Goal: Transaction & Acquisition: Purchase product/service

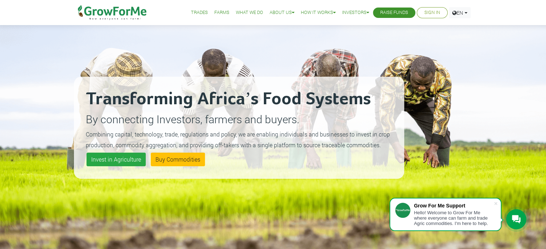
scroll to position [33, 0]
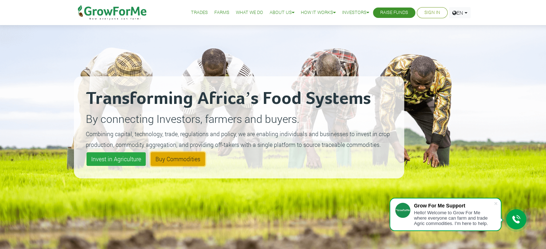
click at [175, 164] on link "Buy Commodities" at bounding box center [178, 159] width 54 height 14
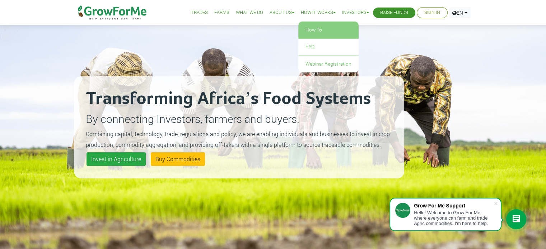
click at [313, 28] on link "How To" at bounding box center [328, 30] width 60 height 17
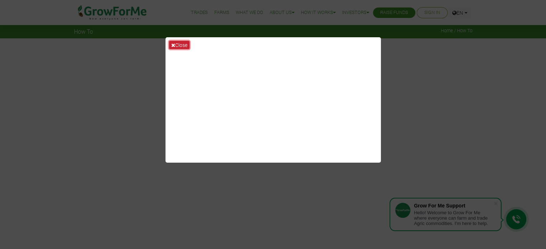
click at [177, 44] on button "Close" at bounding box center [179, 45] width 20 height 8
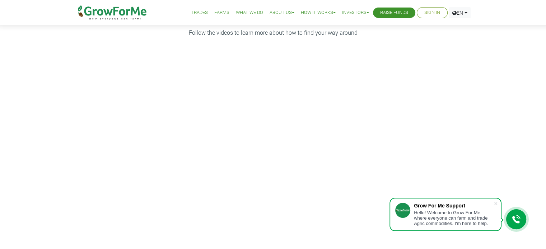
scroll to position [145, 0]
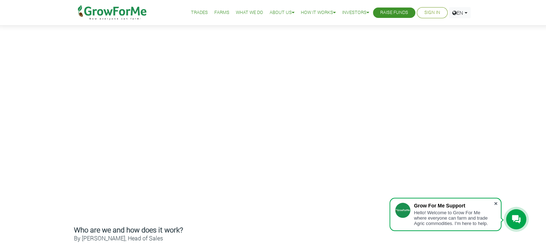
click at [498, 205] on span at bounding box center [495, 203] width 7 height 7
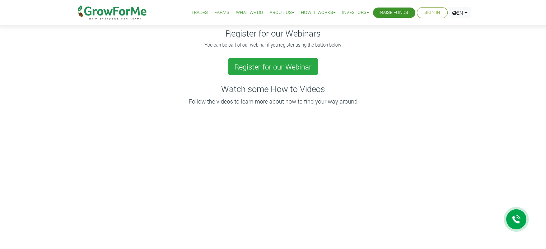
scroll to position [0, 0]
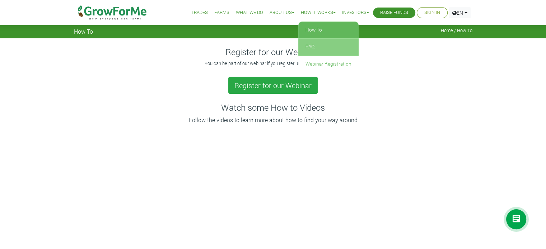
click at [315, 48] on link "FAQ" at bounding box center [328, 47] width 60 height 17
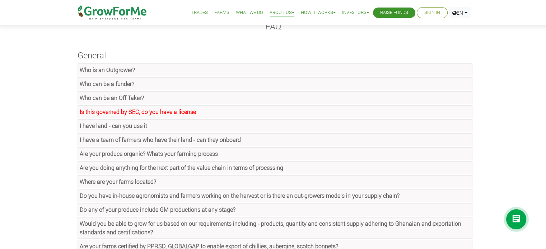
scroll to position [27, 0]
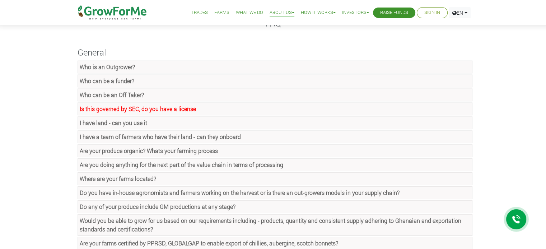
click at [111, 114] on link "Is this governed by SEC, do you have a license" at bounding box center [274, 109] width 395 height 13
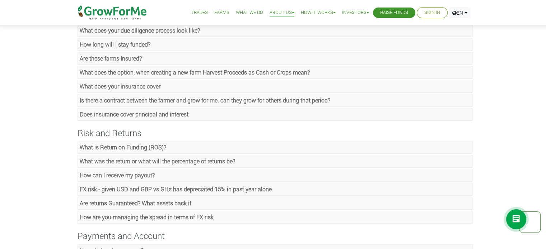
scroll to position [344, 0]
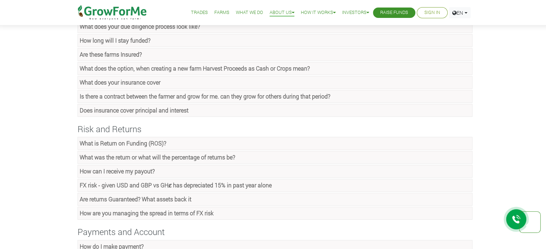
click at [91, 140] on strong "What is Return on Funding (ROS)?" at bounding box center [123, 144] width 86 height 8
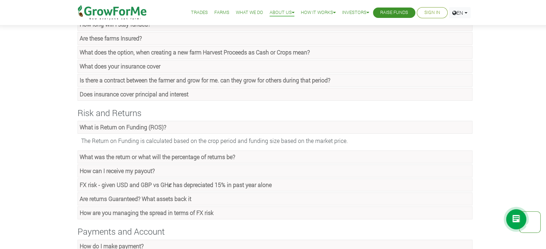
scroll to position [362, 0]
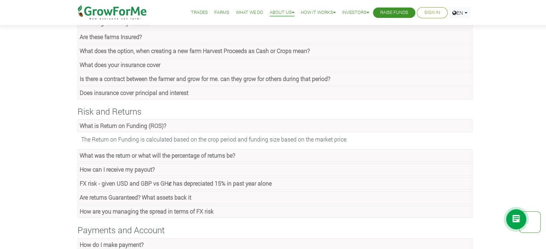
click at [93, 149] on link "What was the return or what will the percentage of returns be?" at bounding box center [274, 155] width 395 height 13
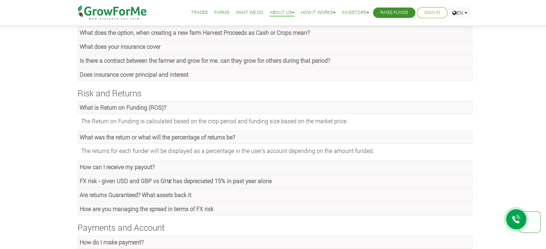
scroll to position [382, 0]
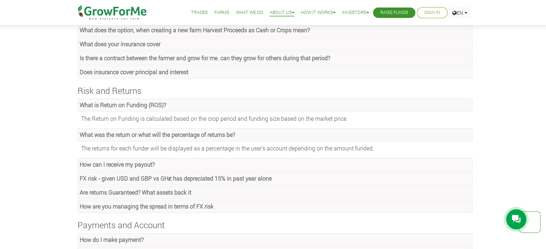
click at [98, 161] on strong "How can I receive my payout?" at bounding box center [117, 165] width 75 height 8
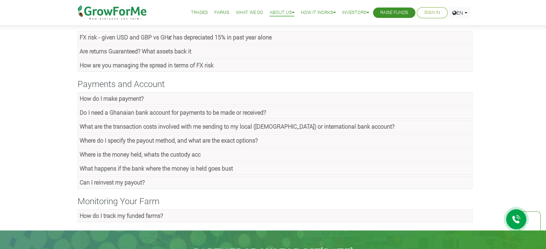
scroll to position [586, 0]
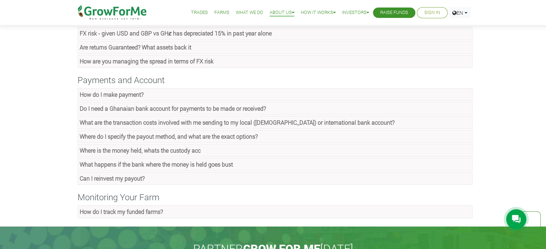
click at [105, 93] on strong "How do I make payment?" at bounding box center [112, 95] width 64 height 8
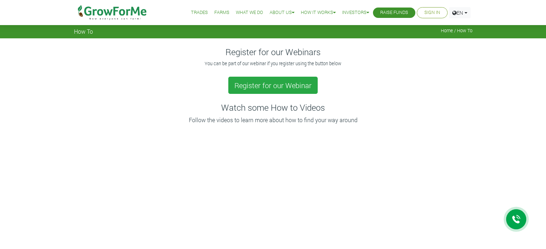
click at [115, 7] on img at bounding box center [113, 12] width 74 height 25
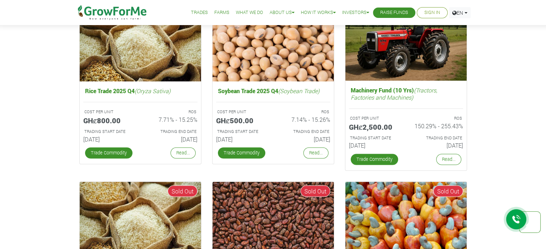
scroll to position [1193, 0]
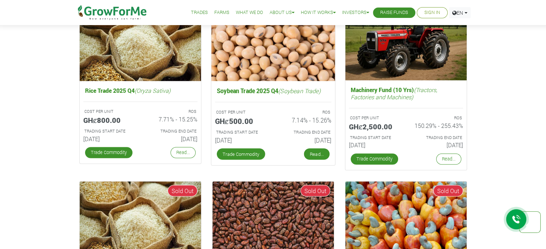
click at [313, 157] on link "Read..." at bounding box center [315, 154] width 25 height 11
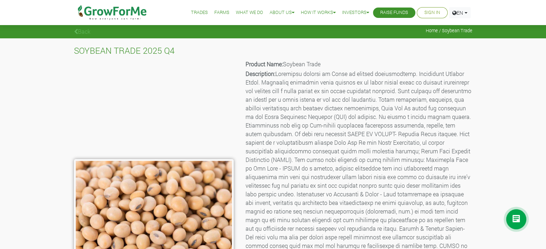
click at [197, 13] on link "Trades" at bounding box center [199, 13] width 17 height 8
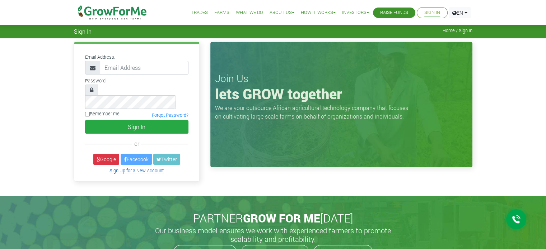
click at [147, 168] on link "Sign Up for a New Account" at bounding box center [136, 171] width 54 height 6
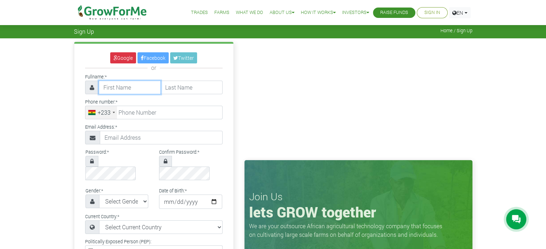
click at [128, 87] on input "text" at bounding box center [130, 88] width 62 height 14
type input "[PERSON_NAME]"
type input "Agyapon-Ntra"
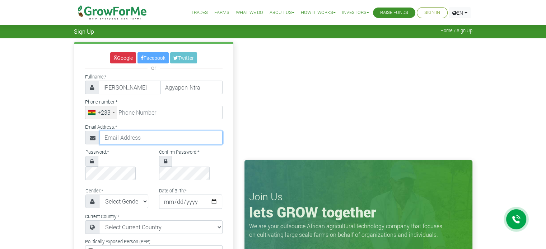
type input "[EMAIL_ADDRESS][DOMAIN_NAME]"
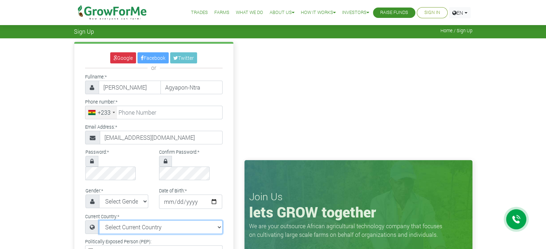
select select "[GEOGRAPHIC_DATA]"
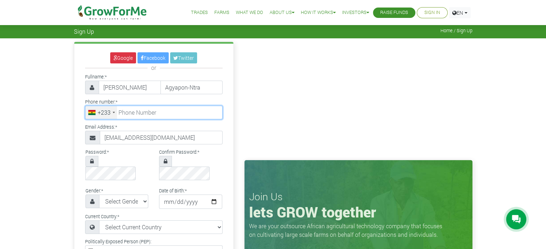
click at [154, 110] on input "tel" at bounding box center [153, 113] width 137 height 14
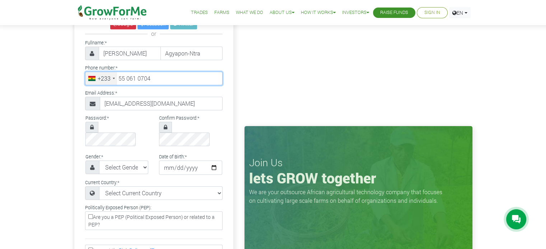
scroll to position [34, 0]
type input "55 061 0704"
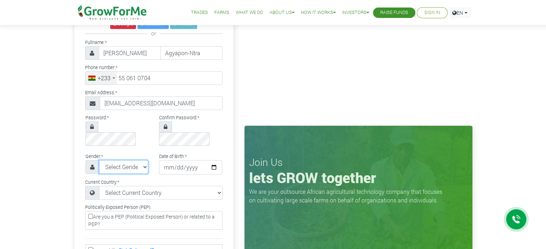
click at [129, 160] on select "Select Gender Female Male" at bounding box center [124, 167] width 50 height 14
select select "Male"
click at [99, 160] on select "Select Gender Female Male" at bounding box center [124, 167] width 50 height 14
click at [172, 160] on input "date" at bounding box center [190, 167] width 63 height 14
click at [212, 160] on input "date" at bounding box center [190, 167] width 63 height 14
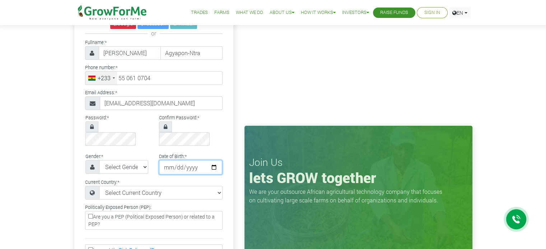
type input "1998-08-15"
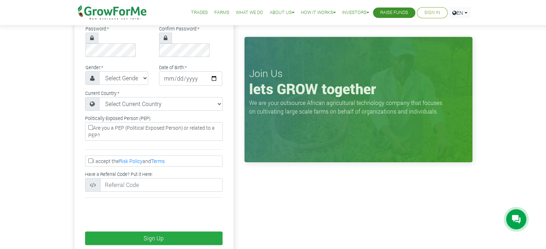
scroll to position [159, 0]
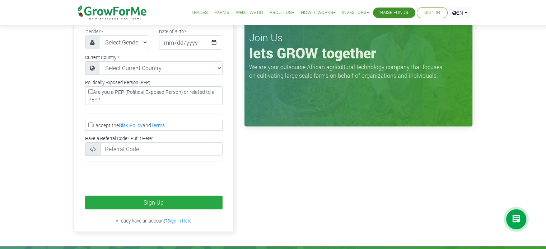
click at [87, 120] on label "I accept the Risk Policy and Terms" at bounding box center [153, 125] width 137 height 11
click at [88, 123] on input "I accept the Risk Policy and Terms" at bounding box center [90, 125] width 5 height 5
checkbox input "true"
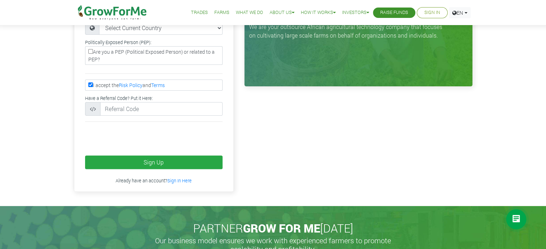
scroll to position [204, 0]
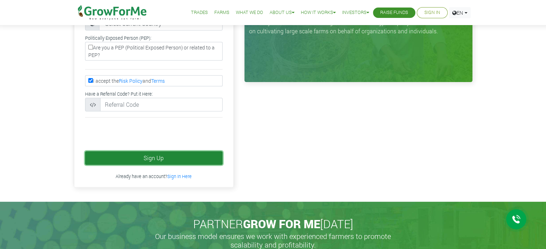
click at [138, 151] on button "Sign Up" at bounding box center [153, 158] width 137 height 14
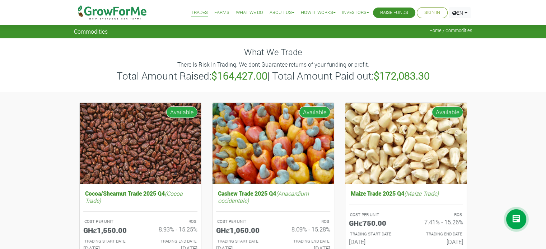
click at [216, 17] on li "Farms" at bounding box center [222, 12] width 20 height 25
click at [215, 14] on link "Farms" at bounding box center [221, 13] width 15 height 8
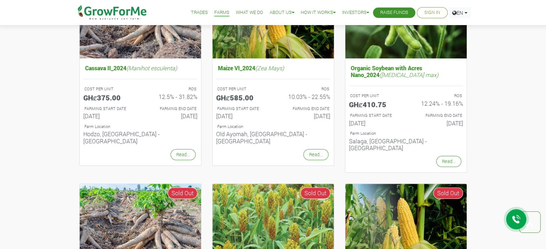
scroll to position [142, 0]
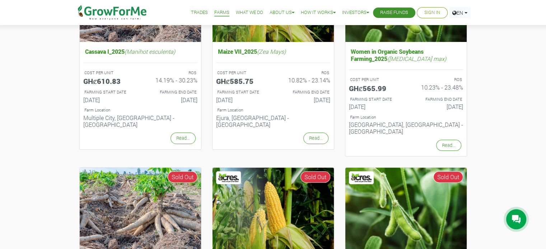
click at [246, 13] on link "What We Do" at bounding box center [249, 13] width 27 height 8
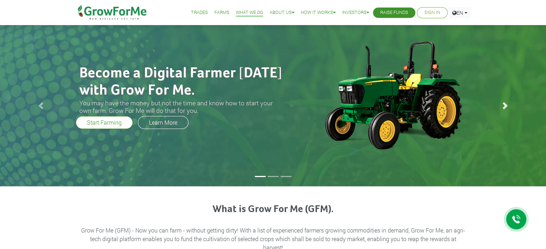
click at [506, 107] on span at bounding box center [504, 105] width 7 height 7
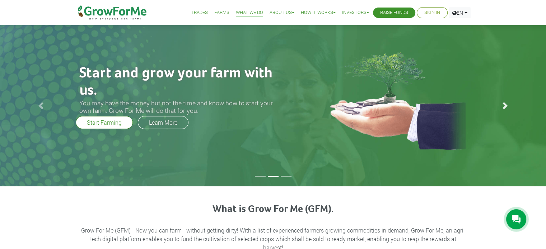
click at [506, 107] on span at bounding box center [504, 105] width 7 height 7
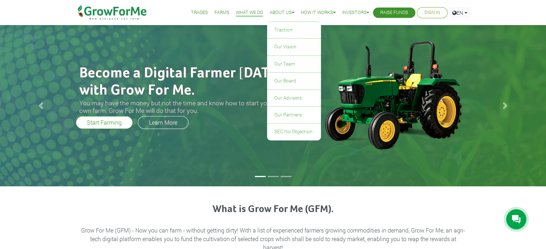
click at [282, 14] on link "About Us" at bounding box center [281, 13] width 25 height 8
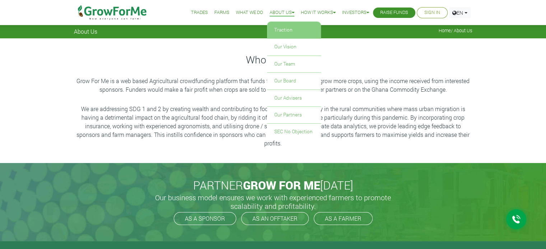
click at [277, 34] on link "Traction" at bounding box center [294, 30] width 54 height 17
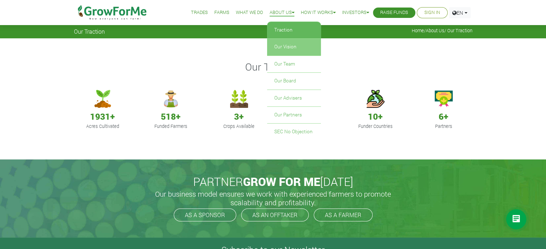
click at [286, 50] on link "Our Vision" at bounding box center [294, 47] width 54 height 17
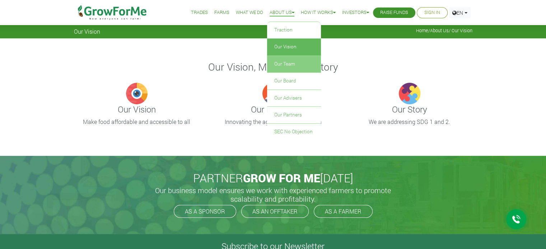
click at [284, 62] on link "Our Team" at bounding box center [294, 64] width 54 height 17
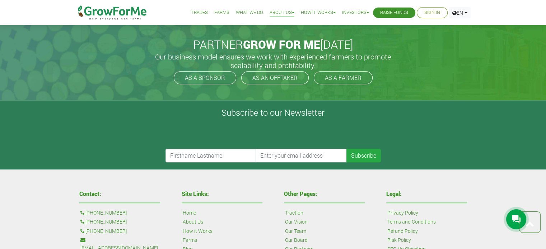
scroll to position [578, 0]
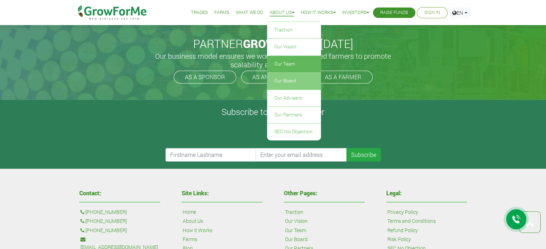
click at [291, 83] on link "Our Board" at bounding box center [294, 81] width 54 height 17
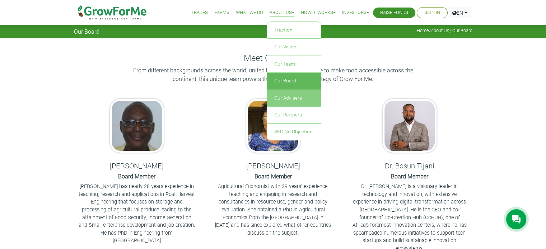
click at [280, 93] on link "Our Advisers" at bounding box center [294, 98] width 54 height 17
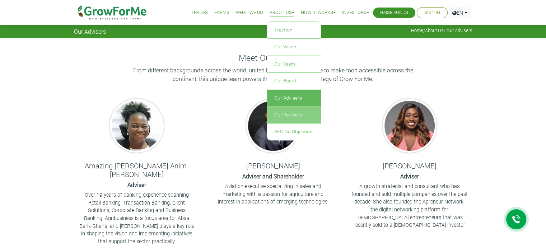
click at [286, 119] on link "Our Partners" at bounding box center [294, 115] width 54 height 17
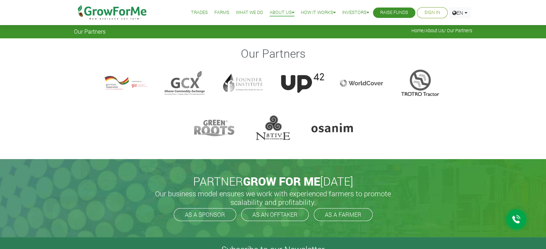
click at [117, 83] on div at bounding box center [125, 83] width 43 height 29
click at [237, 80] on div at bounding box center [243, 83] width 43 height 29
click at [303, 79] on div at bounding box center [302, 83] width 43 height 29
click at [429, 88] on div at bounding box center [420, 83] width 43 height 29
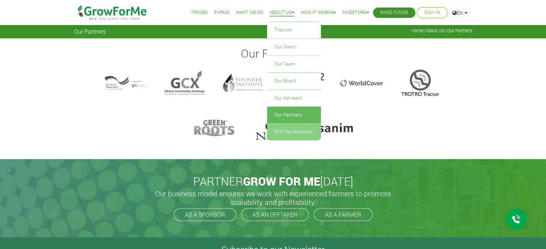
click at [280, 135] on link "SEC No Objection" at bounding box center [294, 132] width 54 height 17
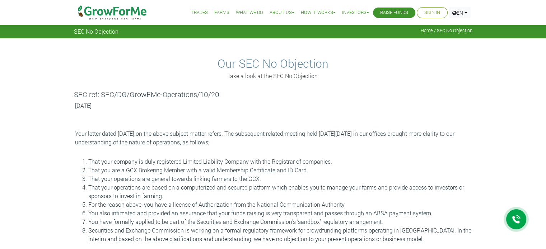
click at [220, 12] on link "Farms" at bounding box center [221, 13] width 15 height 8
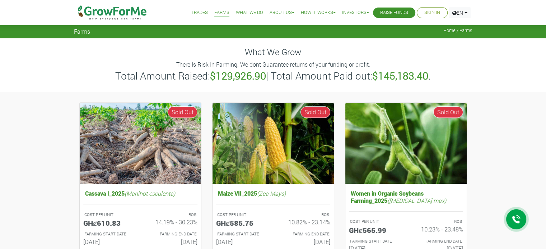
click at [125, 9] on img at bounding box center [113, 12] width 74 height 25
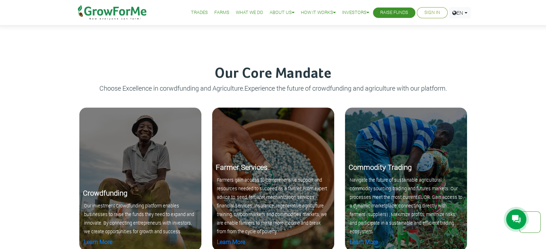
scroll to position [638, 0]
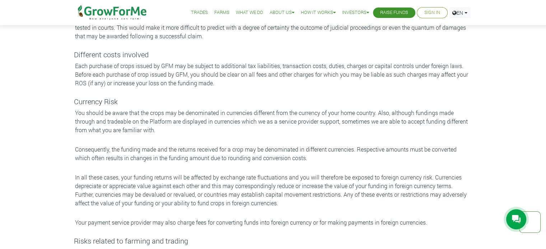
scroll to position [1040, 0]
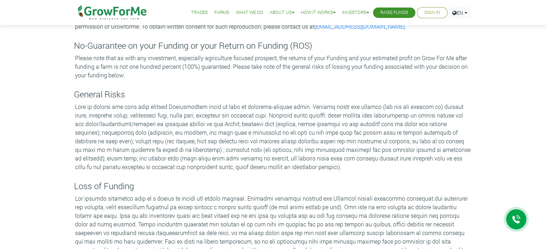
scroll to position [200, 0]
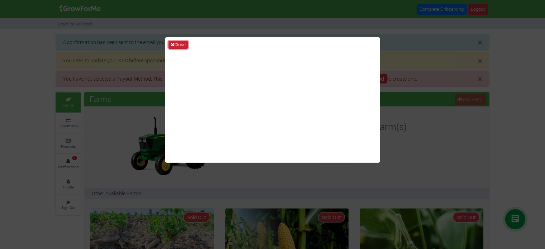
click at [176, 44] on button "Close" at bounding box center [178, 45] width 19 height 8
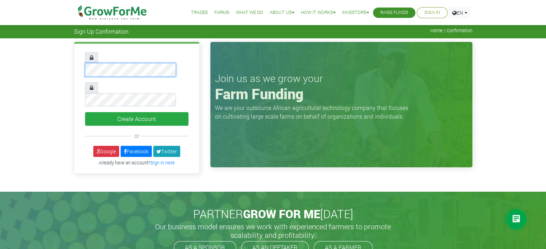
click at [149, 74] on div "Create Account or Google Facebook" at bounding box center [136, 109] width 125 height 130
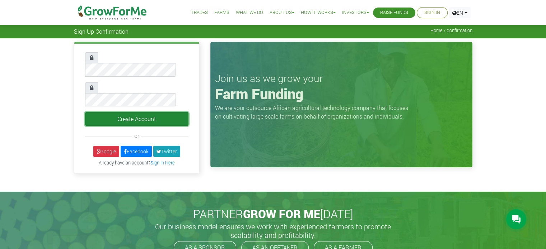
click at [131, 112] on button "Create Account" at bounding box center [136, 119] width 103 height 14
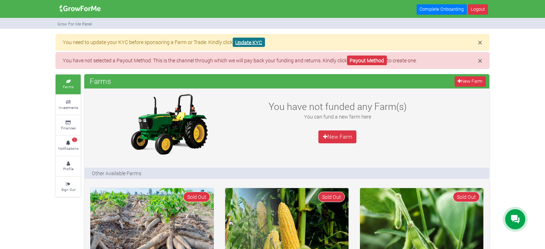
click at [242, 41] on link "Update KYC" at bounding box center [249, 43] width 32 height 10
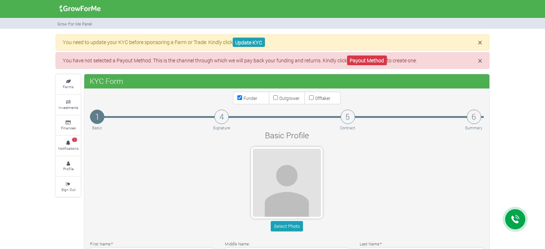
type input "55 061 0704"
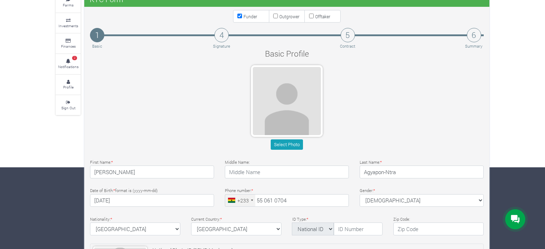
scroll to position [82, 0]
click at [119, 167] on input "Nana Kwame" at bounding box center [152, 172] width 124 height 13
type input "Nana"
click at [245, 174] on input "text" at bounding box center [287, 172] width 124 height 13
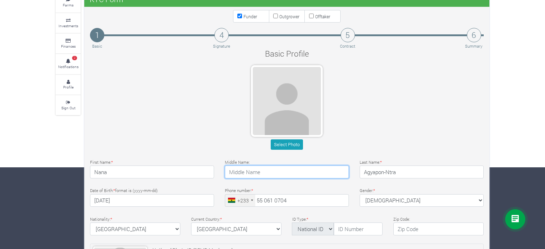
paste input "Kwame"
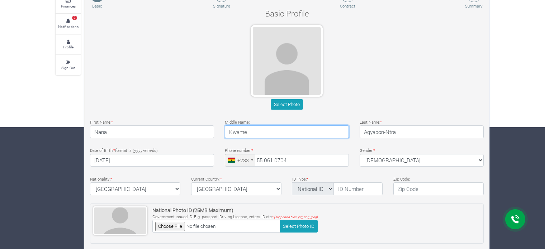
scroll to position [126, 0]
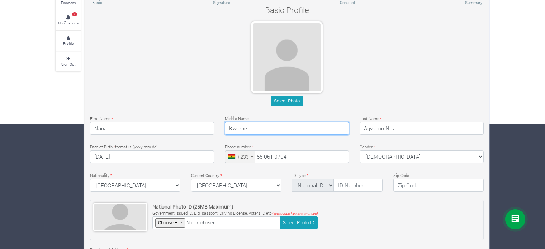
type input "Kwame"
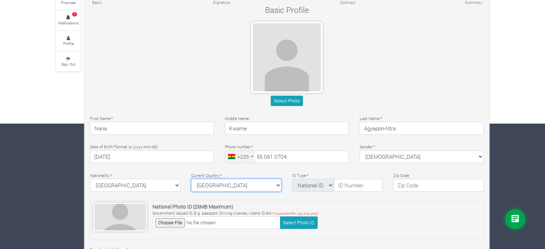
click at [218, 188] on select "ghana Afghanistan Albania Algeria American Samoa Andorra Angola Anguilla Antigu…" at bounding box center [236, 185] width 90 height 13
select select "Ghana"
click at [191, 179] on select "ghana Afghanistan Albania Algeria American Samoa Andorra Angola Anguilla Antigu…" at bounding box center [236, 185] width 90 height 13
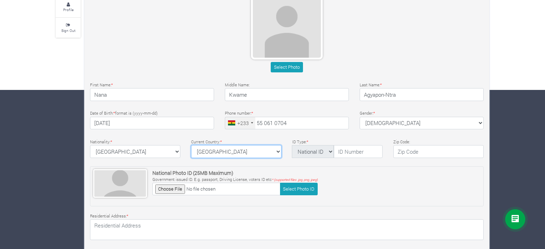
scroll to position [215, 0]
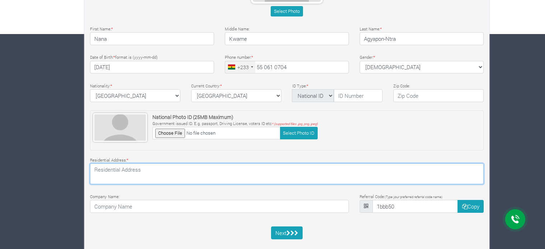
click at [303, 166] on textarea at bounding box center [287, 174] width 394 height 21
type textarea "GT-351-9721"
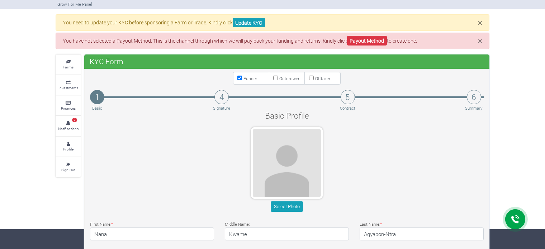
scroll to position [23, 0]
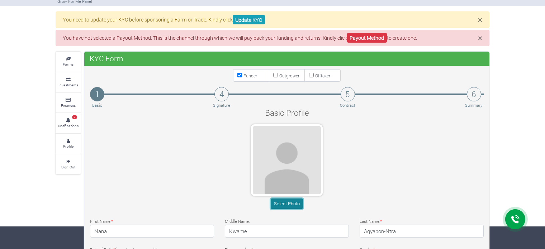
click at [293, 200] on button "Select Photo" at bounding box center [287, 204] width 32 height 10
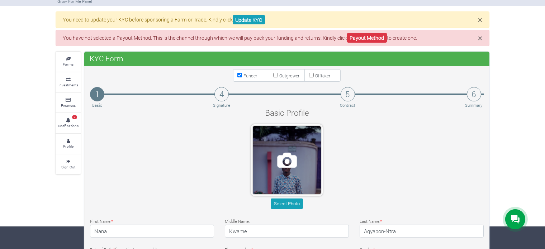
drag, startPoint x: 287, startPoint y: 174, endPoint x: 286, endPoint y: 149, distance: 25.5
click at [286, 149] on span at bounding box center [287, 160] width 68 height 68
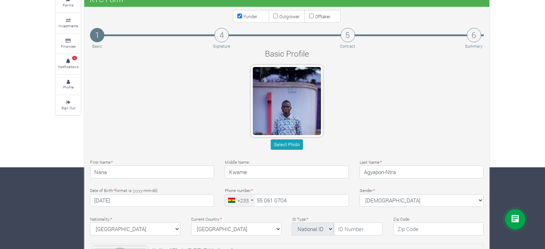
scroll to position [82, 0]
click at [287, 146] on button "Select Photo" at bounding box center [287, 145] width 32 height 10
click at [291, 145] on button "Select Photo" at bounding box center [287, 145] width 32 height 10
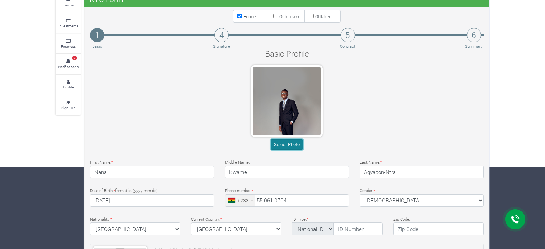
click at [275, 143] on button "Select Photo" at bounding box center [287, 145] width 32 height 10
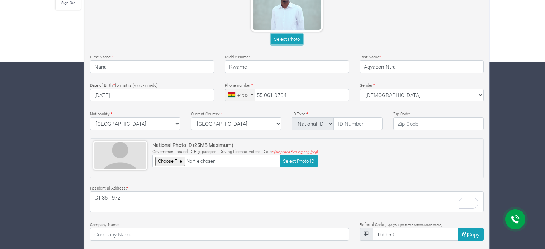
scroll to position [188, 0]
click at [339, 123] on input "text" at bounding box center [358, 123] width 49 height 13
click at [319, 123] on select "National ID Ghana ID Passport Drivers" at bounding box center [313, 123] width 42 height 13
select select "Drivers"
click at [292, 117] on select "National ID Ghana ID Passport Drivers" at bounding box center [313, 123] width 42 height 13
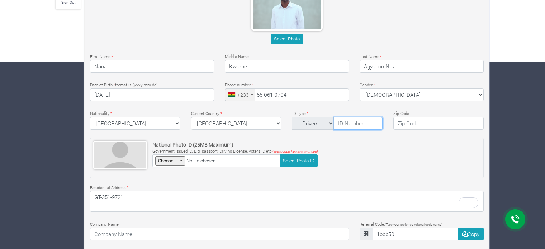
click at [352, 124] on input "text" at bounding box center [358, 123] width 49 height 13
type input "NAN-15081998-78256"
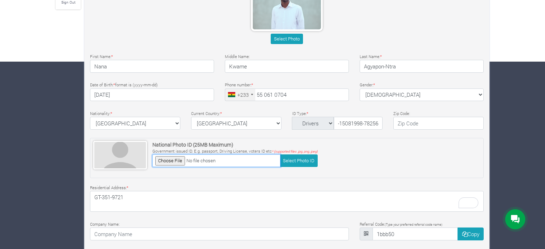
scroll to position [0, 0]
click at [200, 162] on input "file" at bounding box center [216, 161] width 128 height 13
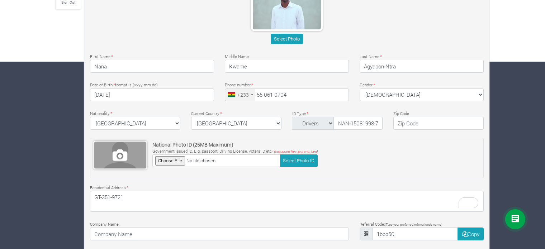
click at [120, 148] on span at bounding box center [120, 155] width 52 height 27
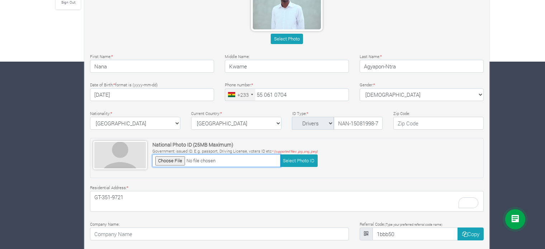
click at [178, 161] on input "file" at bounding box center [216, 161] width 128 height 13
click at [174, 163] on input "file" at bounding box center [216, 161] width 128 height 13
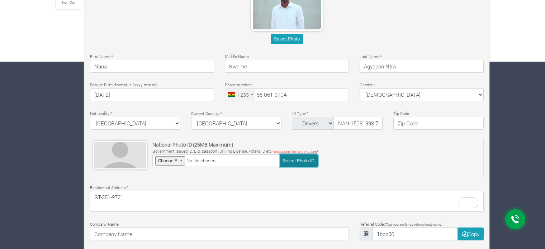
click at [301, 160] on button "Select Photo ID" at bounding box center [299, 161] width 38 height 13
click at [292, 159] on button "Select Photo ID" at bounding box center [299, 161] width 38 height 13
type input "C:\fakepath\WhatsApp Image 2025-09-14 at 18.23.34.jpeg"
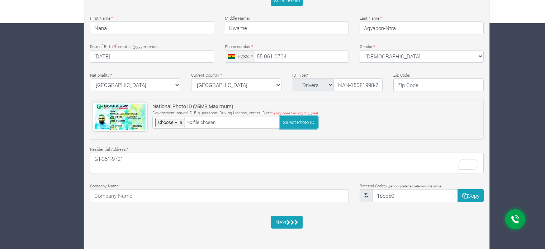
scroll to position [226, 0]
click at [285, 222] on button "Next" at bounding box center [287, 222] width 32 height 13
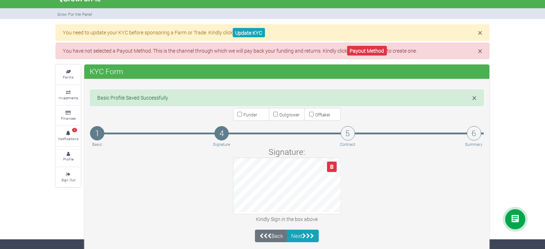
scroll to position [6, 0]
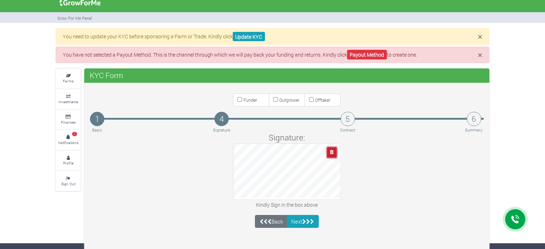
click at [329, 152] on button "button" at bounding box center [332, 152] width 10 height 10
drag, startPoint x: 328, startPoint y: 152, endPoint x: 210, endPoint y: 191, distance: 124.1
click at [210, 191] on div "Signature: Kindly Sign in the box above" at bounding box center [287, 171] width 405 height 78
click at [328, 149] on button "button" at bounding box center [332, 152] width 10 height 10
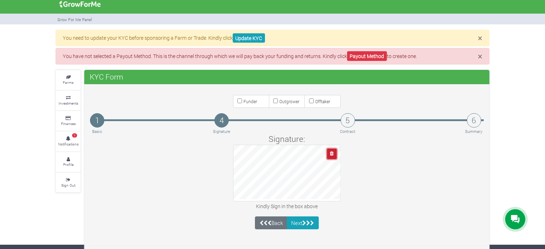
click at [330, 152] on icon "button" at bounding box center [332, 153] width 4 height 5
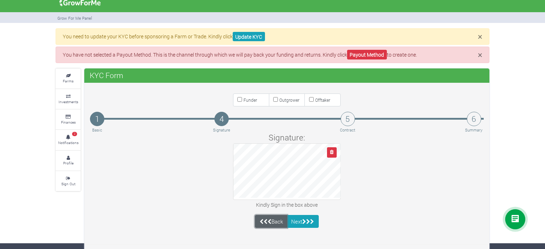
click at [278, 221] on link "Back" at bounding box center [271, 221] width 32 height 13
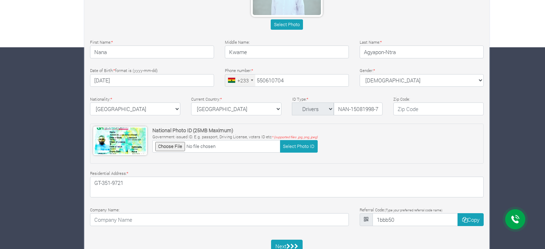
type input "55 061 0704"
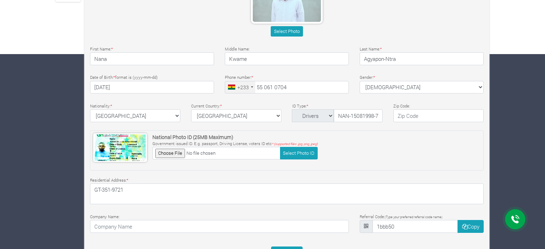
scroll to position [226, 0]
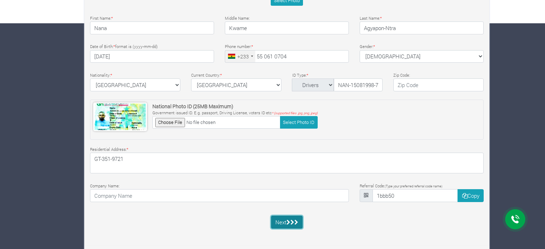
click at [284, 226] on button "Next" at bounding box center [287, 222] width 32 height 13
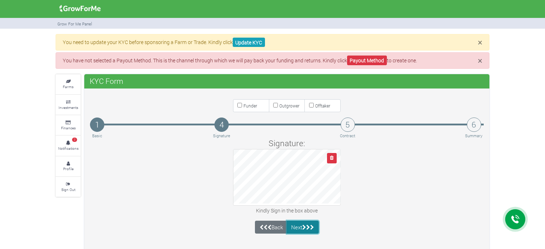
click at [308, 225] on icon "submit" at bounding box center [308, 227] width 4 height 5
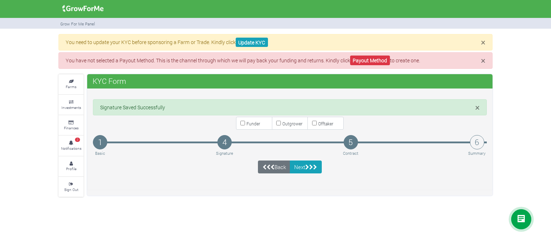
click at [241, 122] on label "Funder" at bounding box center [254, 123] width 36 height 13
click at [241, 122] on input "Funder" at bounding box center [242, 123] width 5 height 5
checkbox input "true"
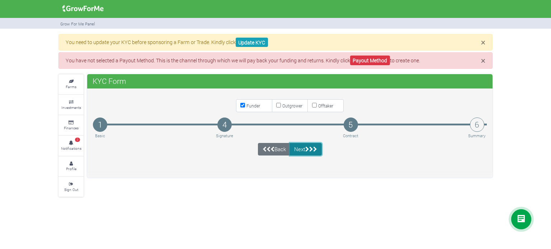
click at [316, 150] on icon "submit" at bounding box center [315, 149] width 4 height 5
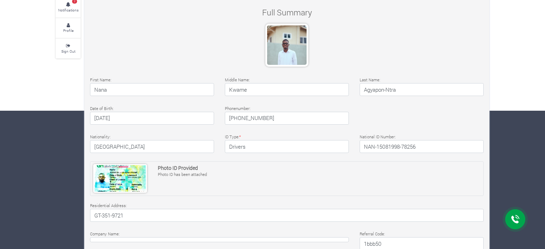
scroll to position [240, 0]
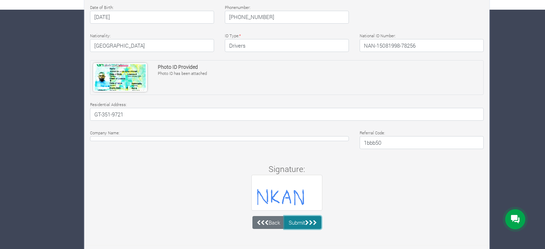
click at [313, 222] on icon "submit" at bounding box center [311, 222] width 4 height 5
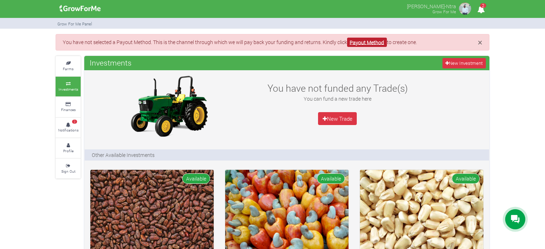
click at [357, 42] on link "Payout Method" at bounding box center [367, 43] width 40 height 10
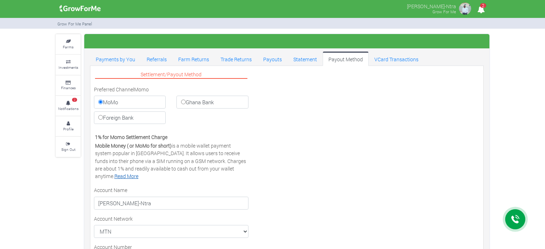
click at [138, 173] on link "Read More" at bounding box center [126, 176] width 24 height 7
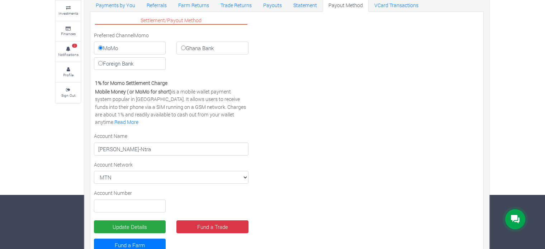
scroll to position [67, 0]
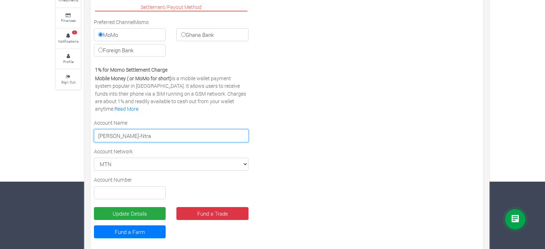
click at [108, 134] on input "[PERSON_NAME]-Ntra" at bounding box center [171, 135] width 155 height 13
type input "[PERSON_NAME]-Ntra"
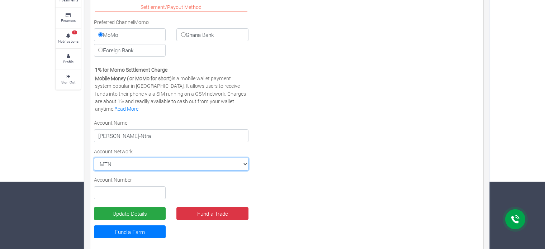
click at [105, 161] on select "MTN MTN VODAFONE AIRTEL TIGO" at bounding box center [171, 164] width 155 height 13
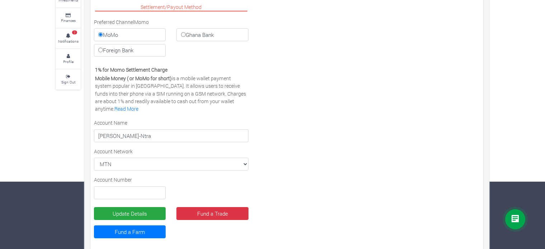
click at [315, 126] on div "Settlement/Payout Method Preferred Channel Momo [GEOGRAPHIC_DATA] Ghana Bank Fo…" at bounding box center [287, 124] width 397 height 244
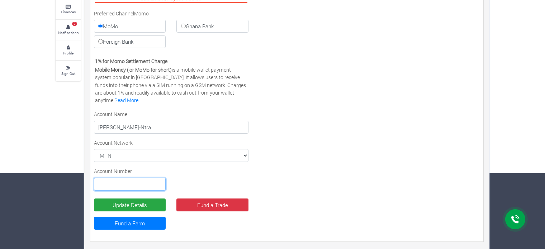
click at [141, 186] on input "text" at bounding box center [130, 184] width 72 height 13
type input "0550610704"
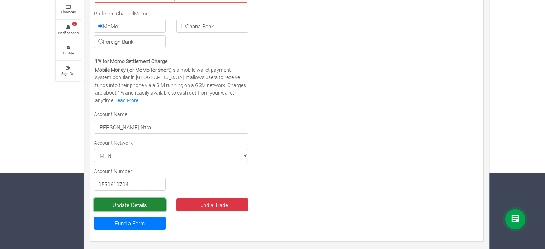
click at [151, 205] on button "Update Details" at bounding box center [130, 205] width 72 height 13
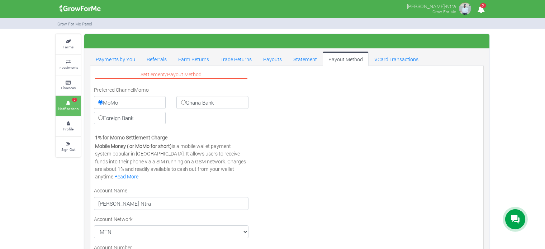
click at [72, 108] on small "Notifications" at bounding box center [68, 108] width 20 height 5
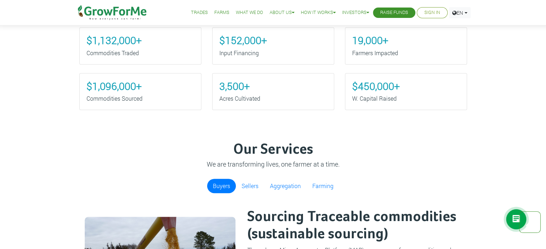
scroll to position [331, 0]
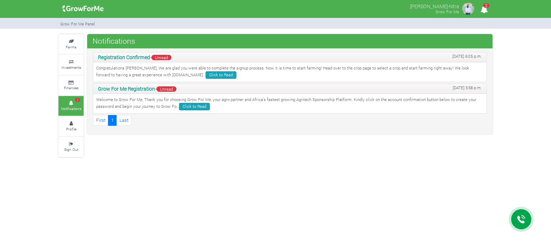
click at [466, 12] on img at bounding box center [468, 8] width 14 height 14
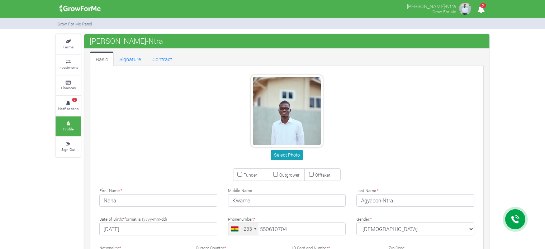
type input "55 061 0704"
click at [69, 105] on link "2 Notifications" at bounding box center [68, 106] width 25 height 20
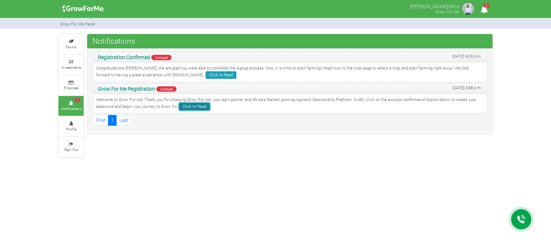
click at [192, 107] on link "Click to Read" at bounding box center [194, 107] width 31 height 8
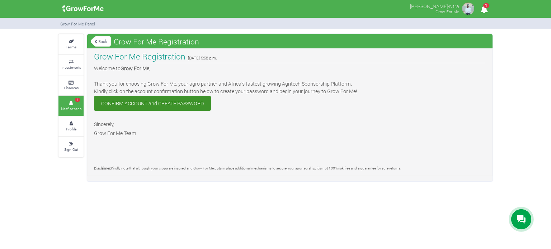
click at [98, 38] on link "Back" at bounding box center [101, 42] width 20 height 12
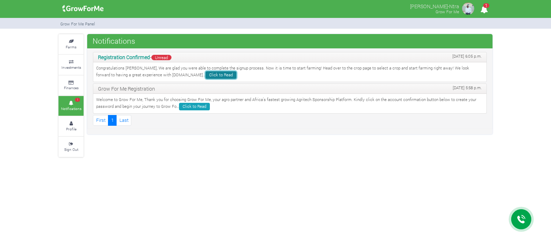
click at [206, 73] on link "Click to Read" at bounding box center [221, 75] width 31 height 8
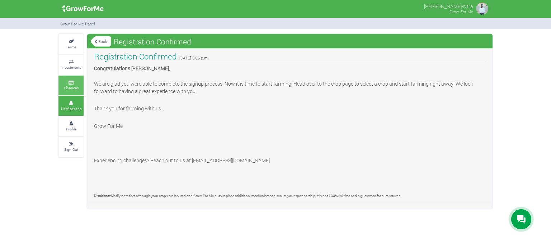
click at [65, 83] on icon at bounding box center [71, 83] width 22 height 4
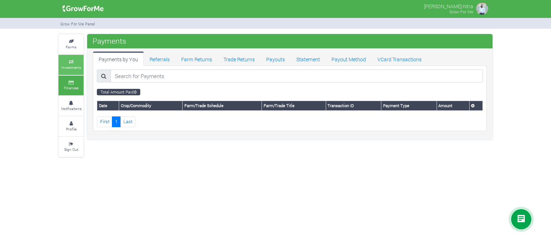
click at [79, 58] on link "Investments" at bounding box center [70, 65] width 25 height 20
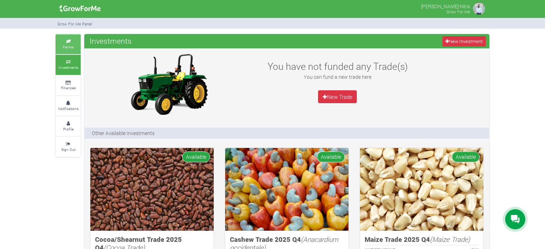
click at [63, 46] on small "Farms" at bounding box center [68, 46] width 11 height 5
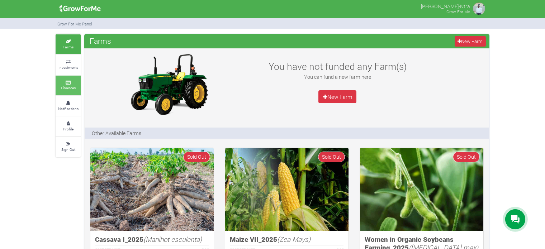
click at [71, 86] on small "Finances" at bounding box center [68, 87] width 15 height 5
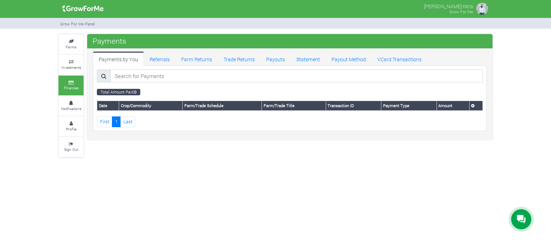
click at [68, 63] on link "Investments" at bounding box center [70, 65] width 25 height 20
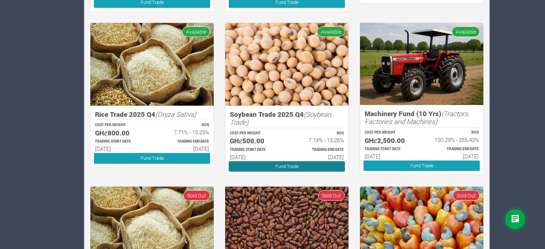
scroll to position [290, 0]
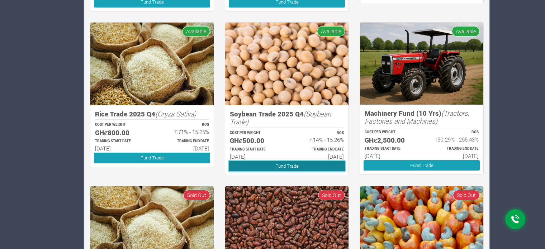
click at [258, 166] on link "Fund Trade" at bounding box center [287, 166] width 116 height 10
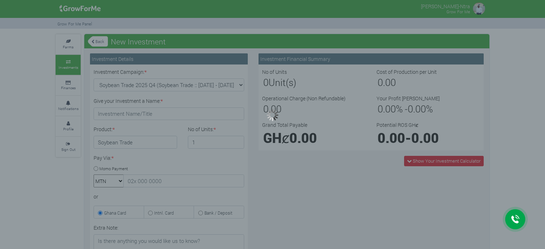
type input "1"
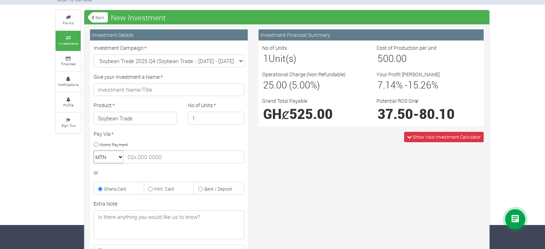
scroll to position [49, 0]
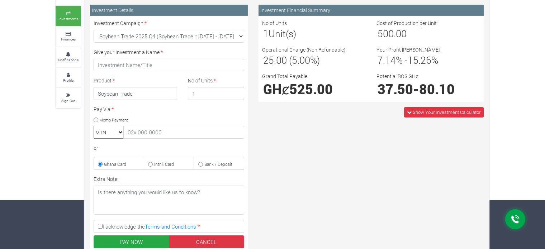
click at [110, 132] on select "MTN Telecel Airtel Tigo" at bounding box center [109, 132] width 30 height 13
click at [132, 110] on div "Pay Via: * Momo Payment MTN Telecel Airtel Tigo or Ghana Card Intnl. Card" at bounding box center [168, 137] width 161 height 65
click at [95, 119] on input "Momo Payment" at bounding box center [96, 120] width 5 height 5
radio input "true"
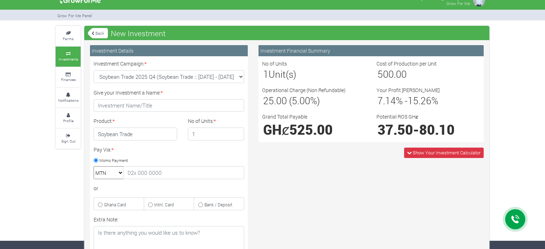
scroll to position [0, 0]
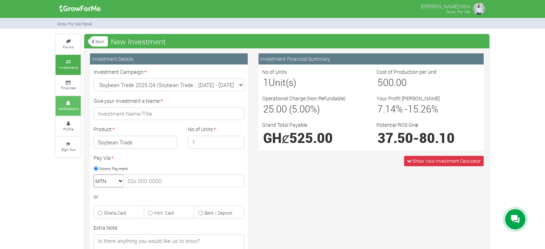
click at [66, 113] on link "Notifications" at bounding box center [68, 106] width 25 height 20
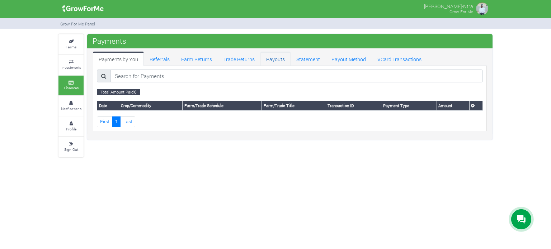
click at [274, 61] on link "Payouts" at bounding box center [275, 59] width 30 height 14
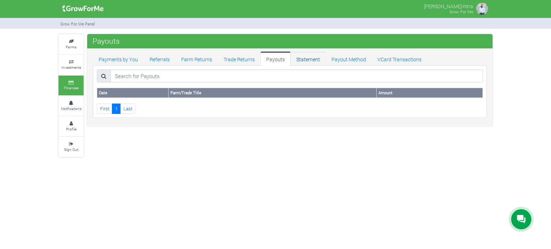
click at [310, 58] on link "Statement" at bounding box center [308, 59] width 35 height 14
click at [347, 56] on link "Payout Method" at bounding box center [349, 59] width 46 height 14
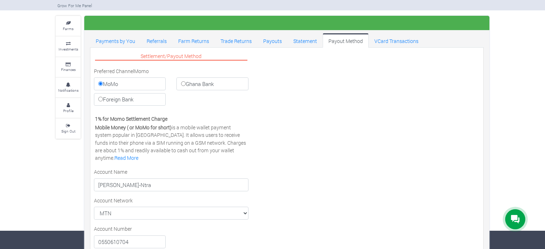
scroll to position [33, 0]
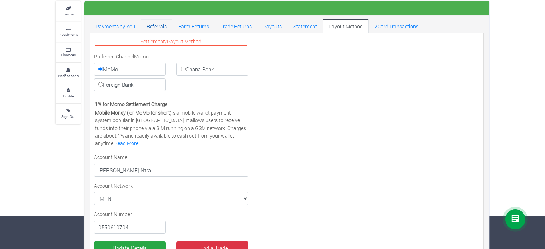
click at [157, 27] on link "Referrals" at bounding box center [157, 26] width 32 height 14
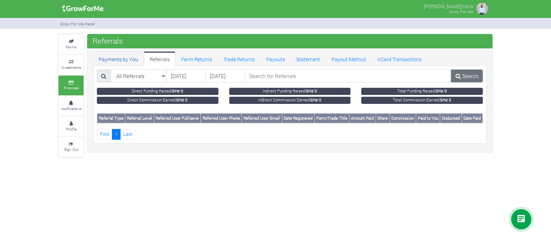
click at [116, 56] on link "Payments by You" at bounding box center [118, 59] width 51 height 14
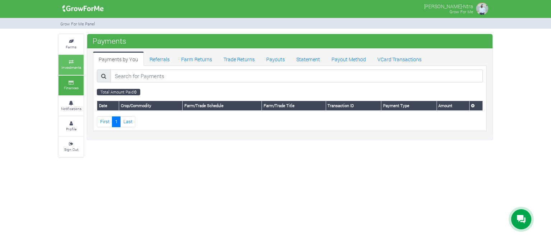
click at [72, 60] on icon at bounding box center [71, 62] width 22 height 4
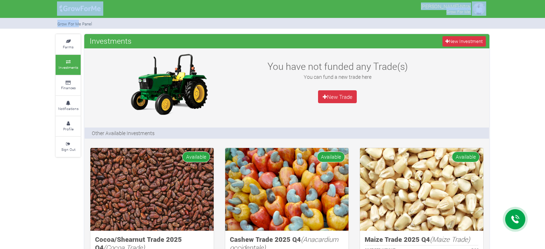
drag, startPoint x: 79, startPoint y: 19, endPoint x: 77, endPoint y: 13, distance: 6.5
click at [77, 13] on div "Nana Kwame Agyapon-Ntra Grow For Me Grow For Me Panel" at bounding box center [272, 124] width 545 height 249
click at [77, 13] on img at bounding box center [80, 8] width 46 height 14
